Goal: Information Seeking & Learning: Find specific fact

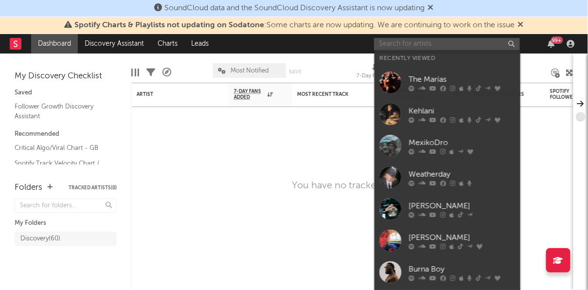
click at [444, 47] on input "text" at bounding box center [447, 44] width 146 height 12
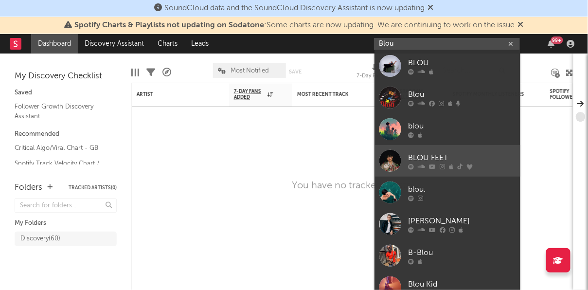
type input "Blou"
click at [420, 159] on div "BLOU FEET" at bounding box center [462, 158] width 107 height 12
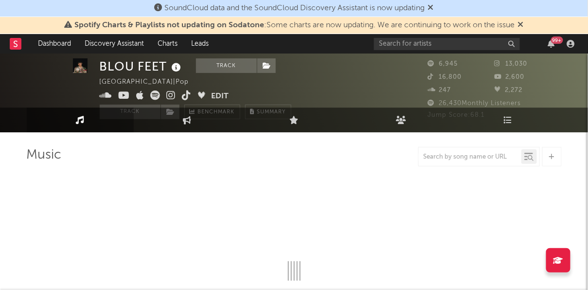
select select "6m"
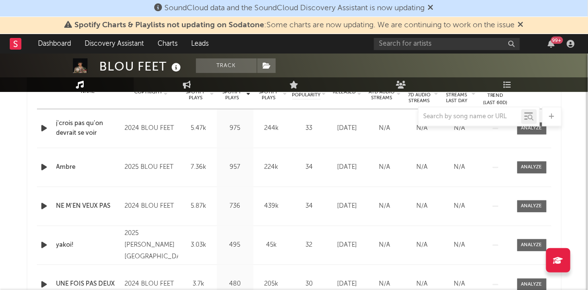
scroll to position [350, 0]
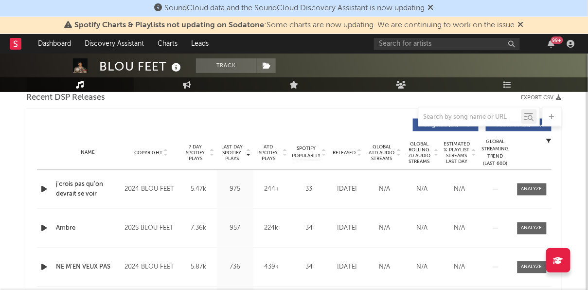
click at [359, 157] on div "Name Copyright Label Album Names Composer Names 7 Day Spotify Plays Last Day Sp…" at bounding box center [294, 153] width 515 height 34
click at [359, 155] on icon at bounding box center [359, 155] width 5 height 4
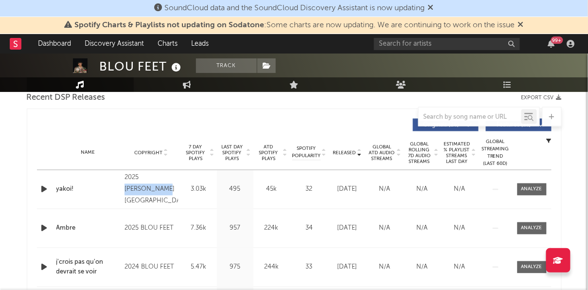
drag, startPoint x: 147, startPoint y: 194, endPoint x: 142, endPoint y: 180, distance: 14.8
click at [142, 180] on div "2025 [PERSON_NAME][GEOGRAPHIC_DATA]" at bounding box center [151, 189] width 53 height 35
copy div "[PERSON_NAME]"
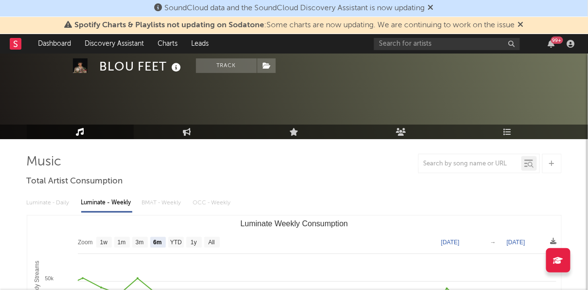
scroll to position [0, 0]
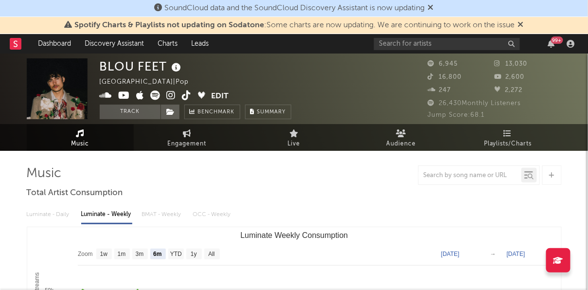
click at [523, 22] on icon at bounding box center [521, 24] width 6 height 8
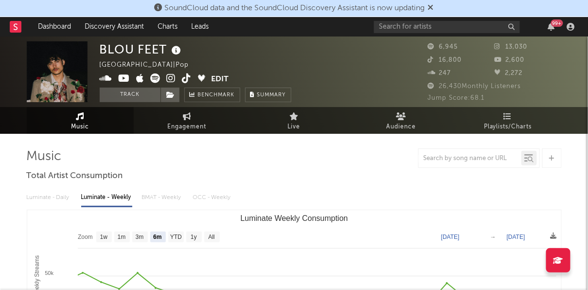
click at [434, 8] on icon at bounding box center [431, 7] width 6 height 8
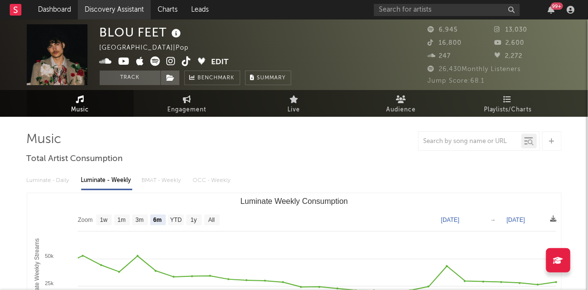
click at [104, 2] on link "Discovery Assistant" at bounding box center [114, 9] width 73 height 19
